Goal: Task Accomplishment & Management: Use online tool/utility

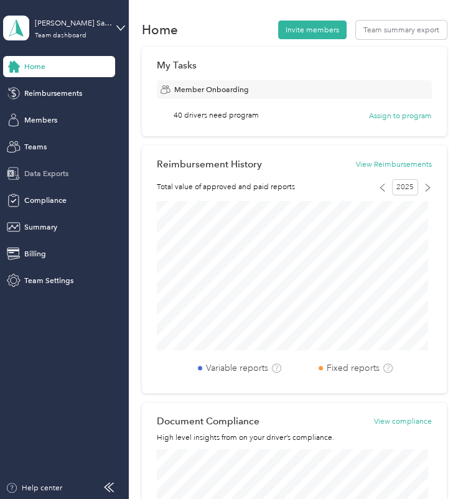
click at [54, 177] on span "Data Exports" at bounding box center [46, 173] width 44 height 11
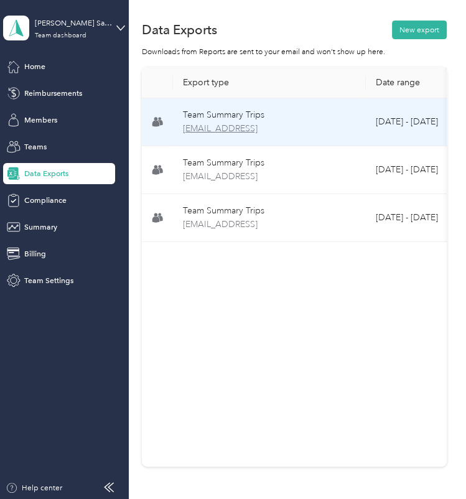
click at [334, 131] on span "[EMAIL_ADDRESS]" at bounding box center [269, 129] width 173 height 14
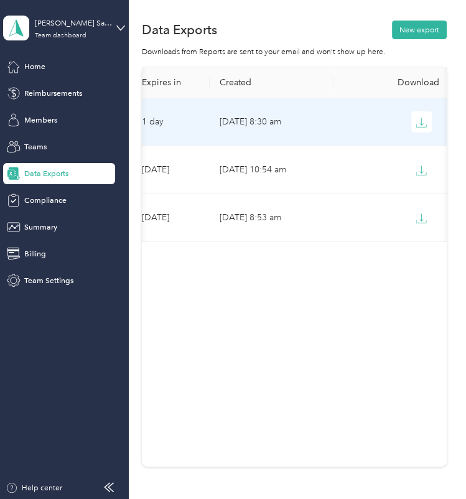
scroll to position [0, 374]
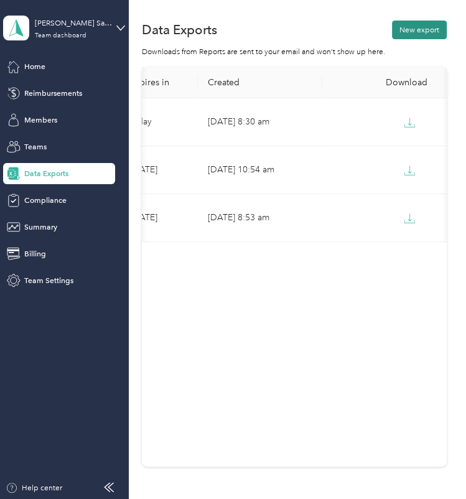
click at [417, 33] on button "New export" at bounding box center [419, 30] width 55 height 19
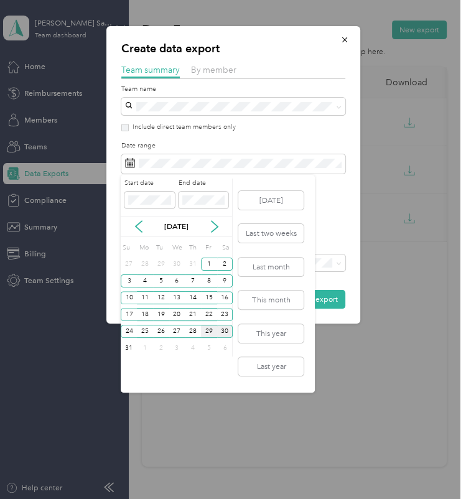
click at [213, 329] on div "29" at bounding box center [209, 331] width 16 height 13
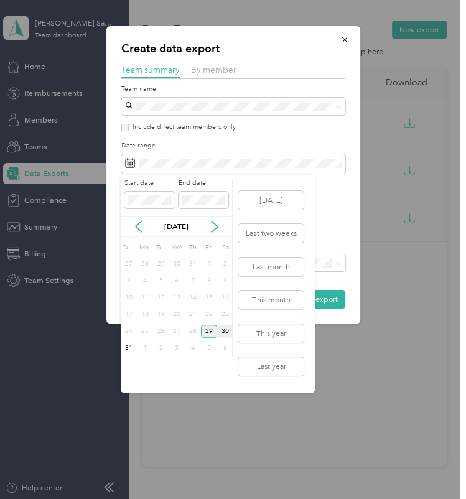
click at [213, 329] on div "29" at bounding box center [209, 331] width 16 height 13
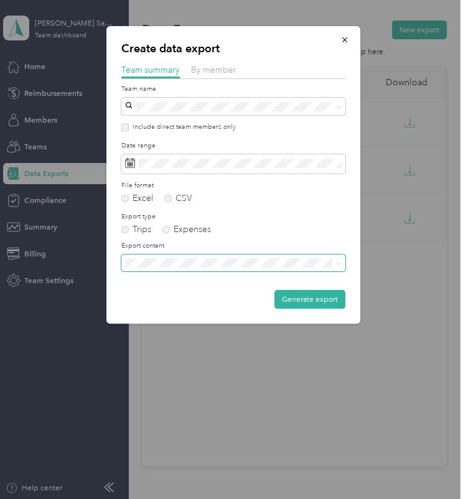
click at [197, 255] on span at bounding box center [233, 263] width 224 height 17
click at [196, 287] on ol "Summary only Summary and full trips list" at bounding box center [233, 291] width 224 height 37
click at [198, 298] on span "Summary and full trips list" at bounding box center [171, 299] width 87 height 9
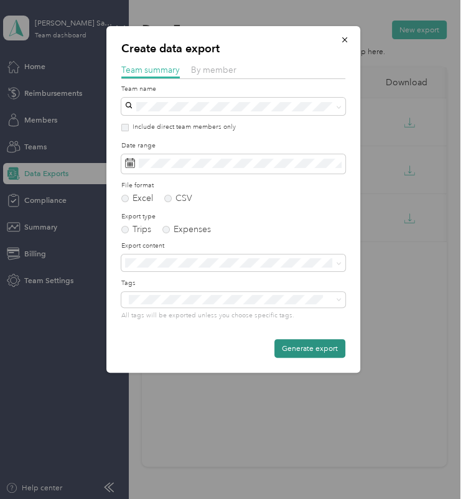
click at [300, 348] on button "Generate export" at bounding box center [310, 348] width 71 height 19
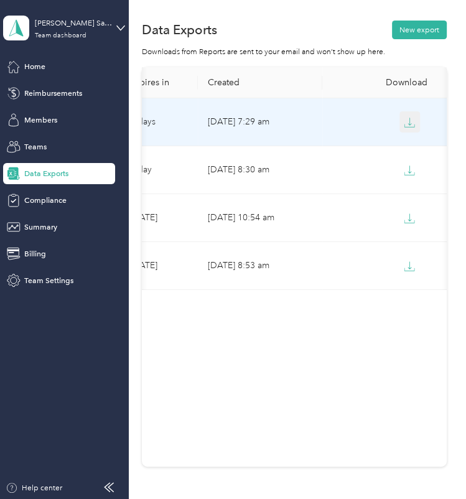
click at [404, 119] on icon "button" at bounding box center [409, 122] width 11 height 11
click at [406, 122] on icon "button" at bounding box center [409, 122] width 11 height 11
